Goal: Transaction & Acquisition: Purchase product/service

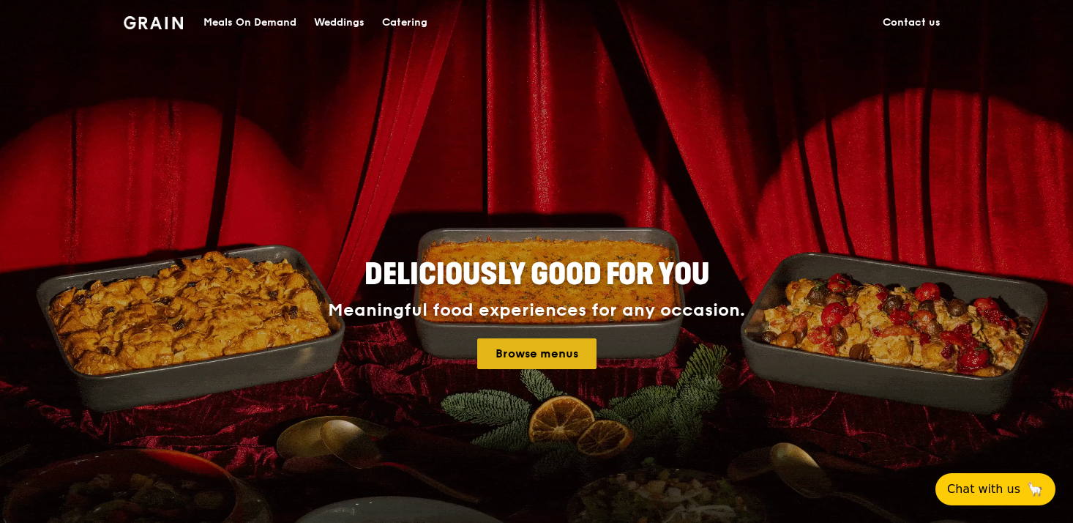
click at [560, 350] on link "Browse menus" at bounding box center [536, 353] width 119 height 31
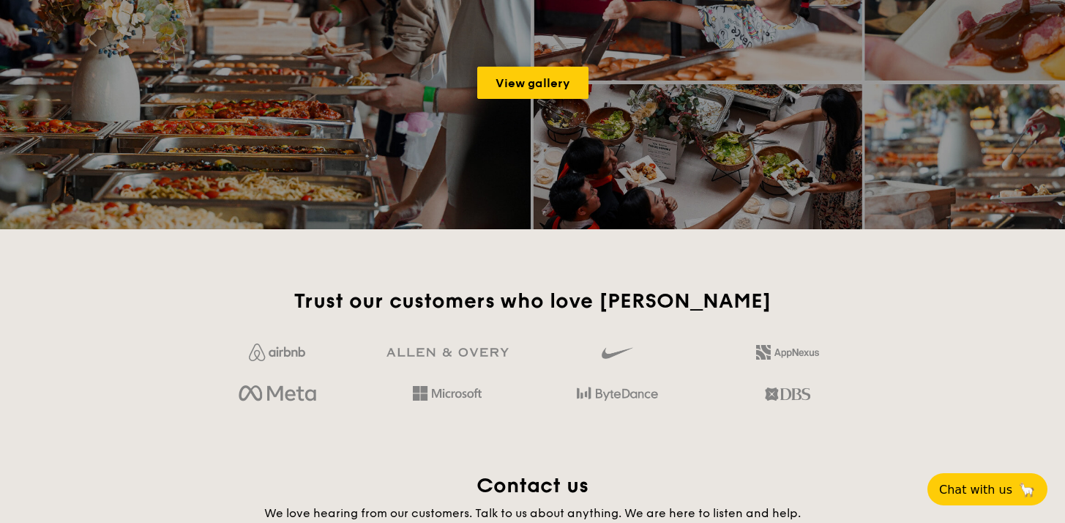
scroll to position [2380, 0]
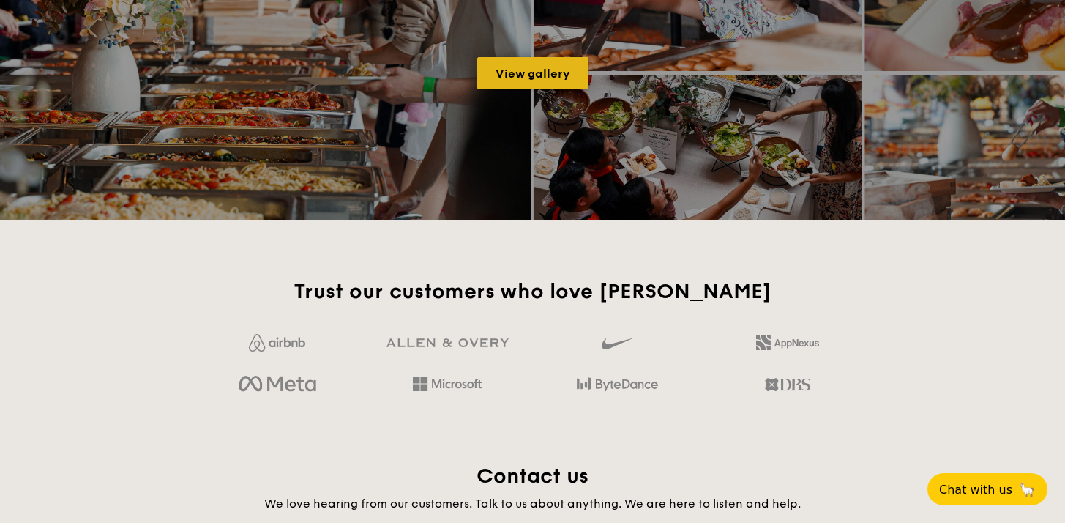
click at [520, 78] on link "View gallery" at bounding box center [532, 73] width 111 height 32
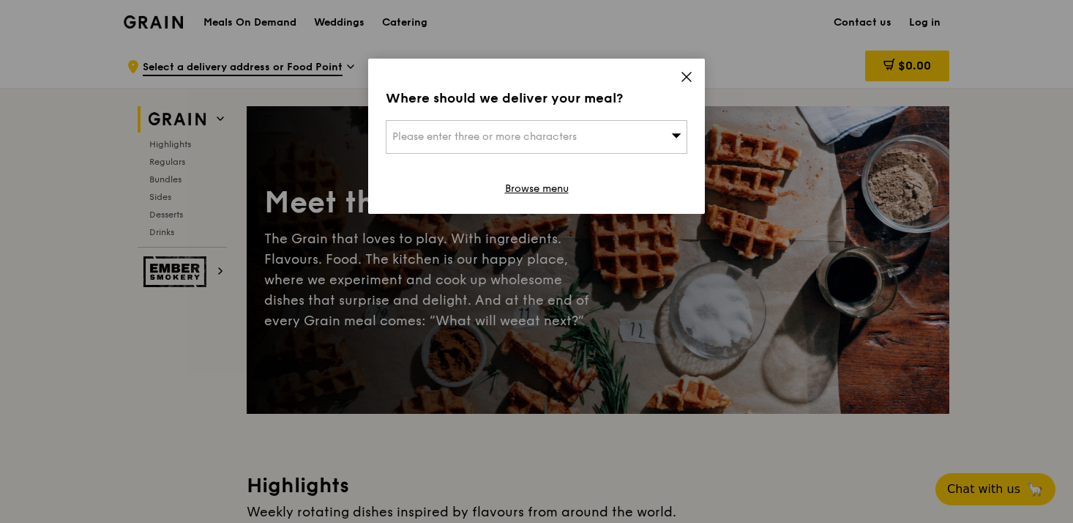
click at [684, 80] on icon at bounding box center [686, 76] width 13 height 13
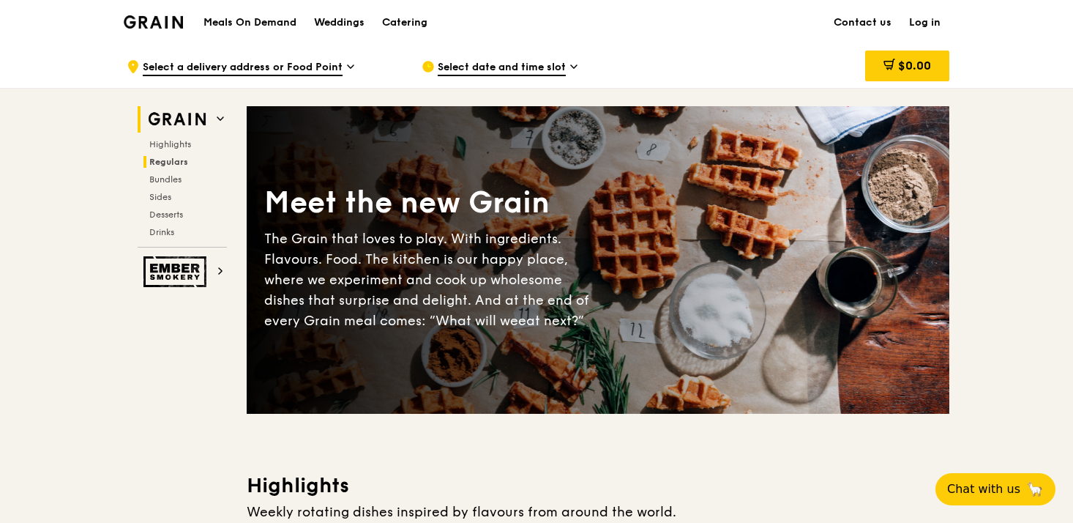
click at [175, 157] on span "Regulars" at bounding box center [168, 162] width 39 height 10
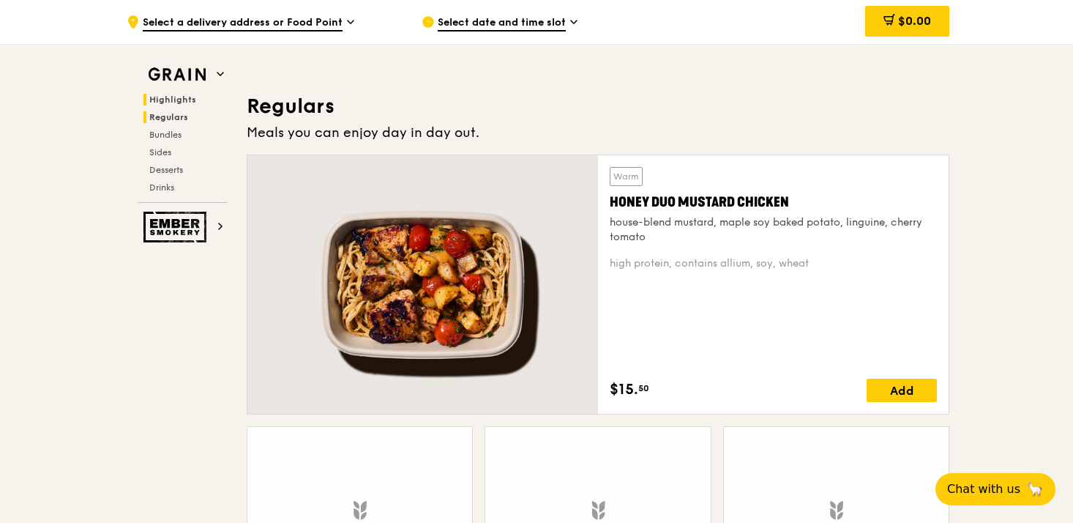
scroll to position [949, 0]
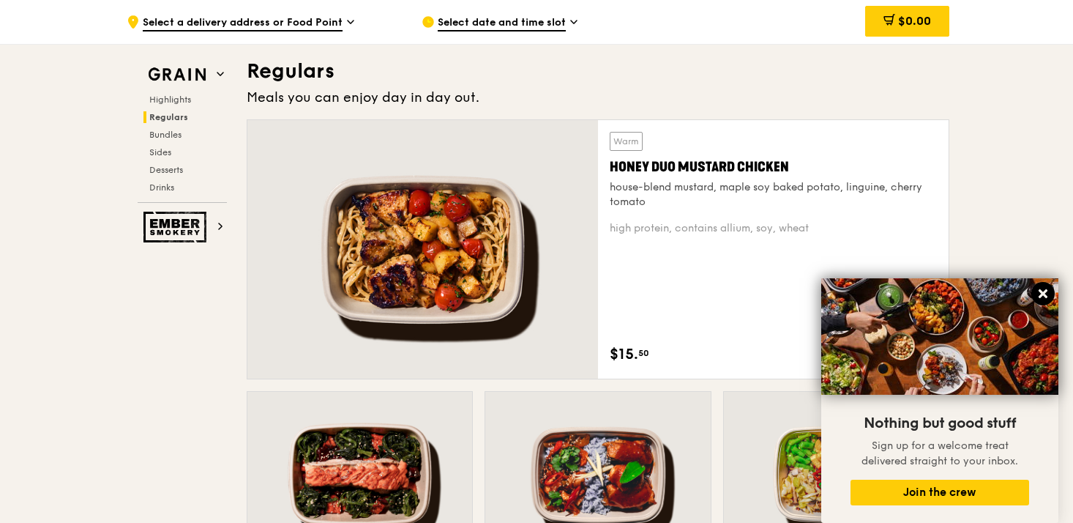
click at [1046, 296] on icon at bounding box center [1043, 293] width 9 height 9
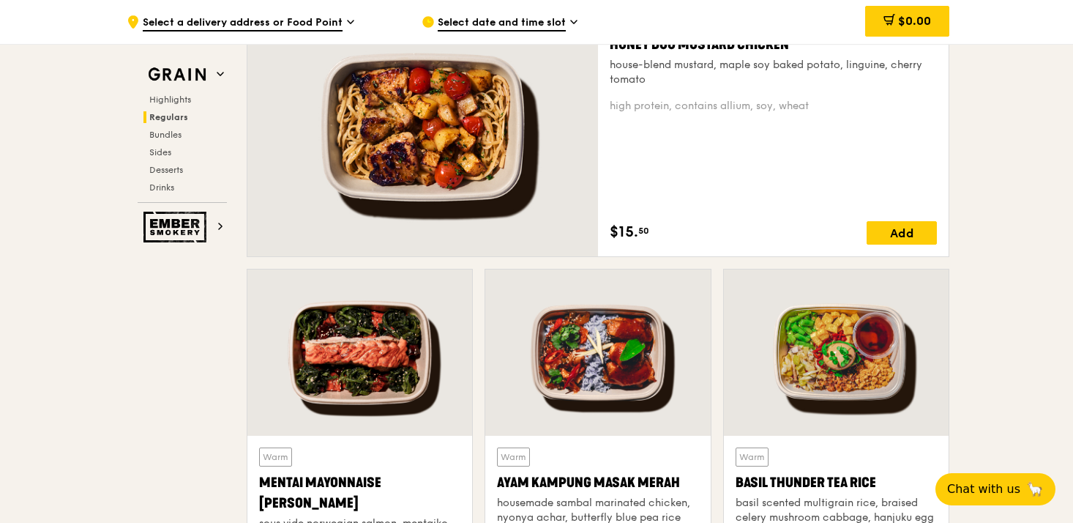
scroll to position [1057, 0]
